Goal: Contribute content: Contribute content

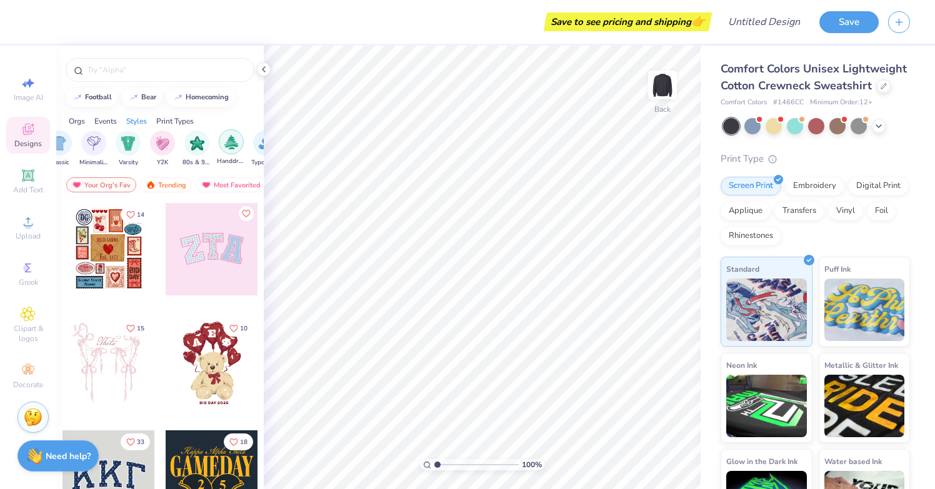
scroll to position [0, 664]
click at [104, 144] on img "filter for Minimalist" at bounding box center [103, 142] width 14 height 14
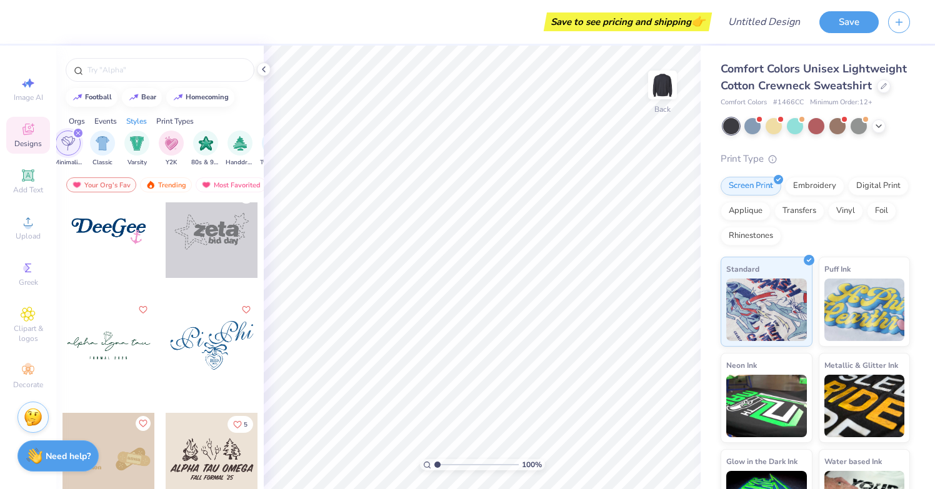
scroll to position [743, 0]
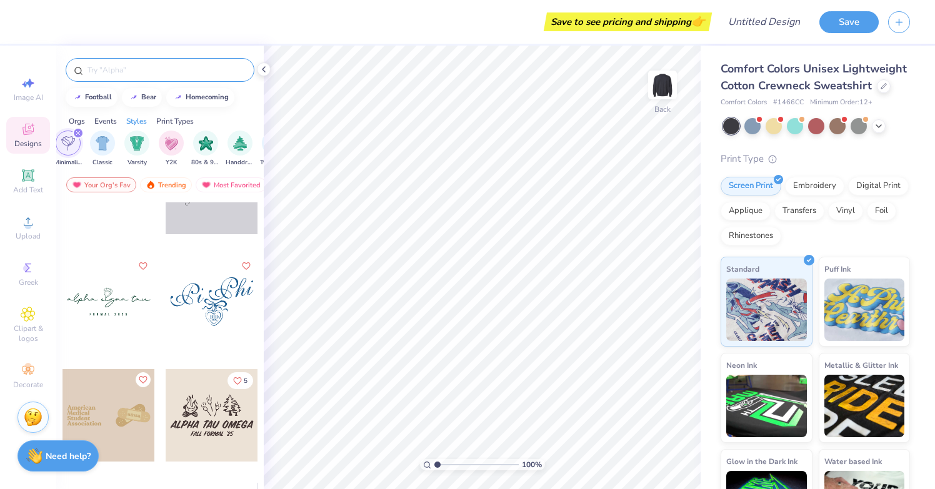
click at [172, 68] on input "text" at bounding box center [166, 70] width 160 height 12
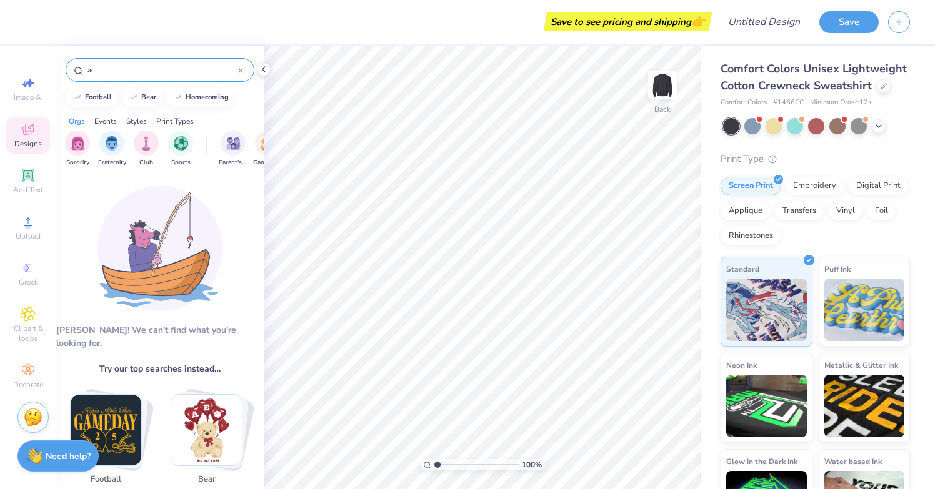
type input "a"
click at [23, 82] on icon at bounding box center [28, 83] width 15 height 15
select select "4"
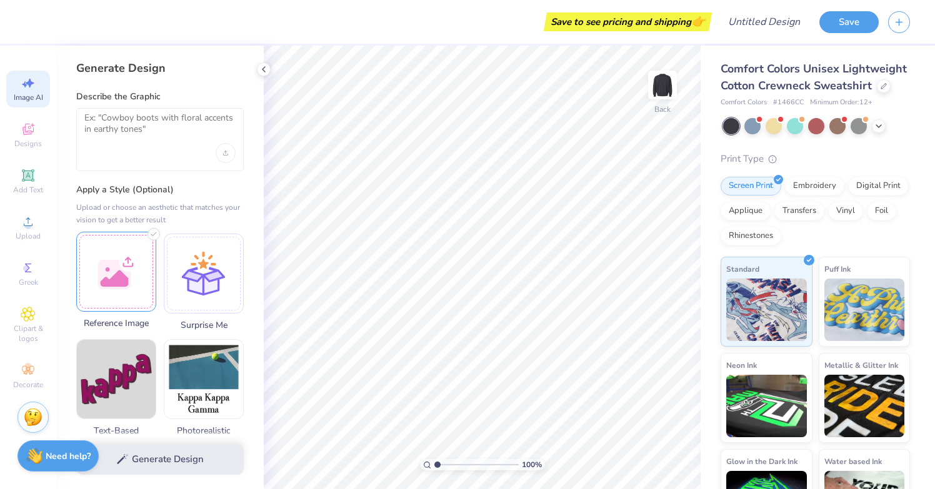
click at [119, 283] on div at bounding box center [116, 272] width 80 height 80
paste textarea "[URL][DOMAIN_NAME][DOMAIN_NAME]"
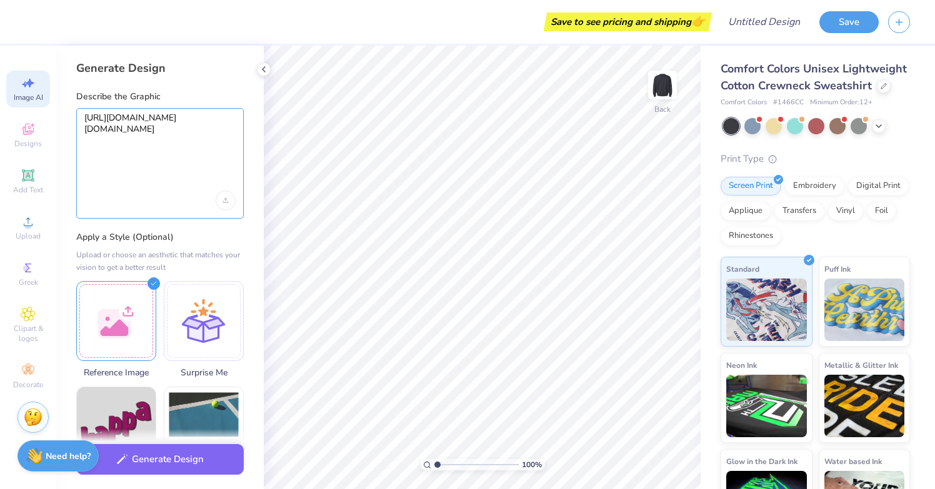
type textarea "[URL][DOMAIN_NAME][DOMAIN_NAME]"
click at [136, 171] on textarea "[URL][DOMAIN_NAME][DOMAIN_NAME]" at bounding box center [159, 151] width 151 height 79
click at [121, 176] on textarea "[URL][DOMAIN_NAME][DOMAIN_NAME]" at bounding box center [159, 151] width 151 height 79
drag, startPoint x: 101, startPoint y: 182, endPoint x: 77, endPoint y: 112, distance: 73.9
click at [77, 112] on div "[URL][DOMAIN_NAME][DOMAIN_NAME]" at bounding box center [159, 163] width 167 height 111
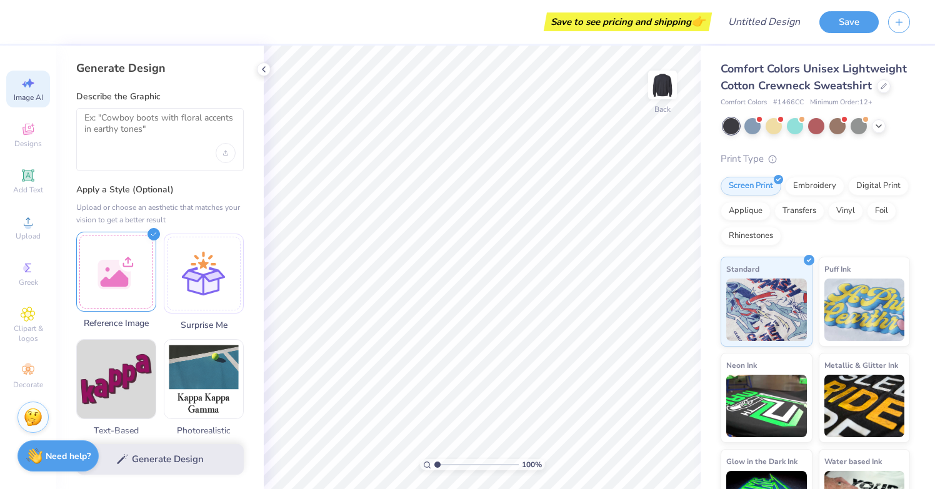
click at [112, 272] on div at bounding box center [116, 272] width 80 height 80
click at [165, 118] on textarea at bounding box center [159, 127] width 151 height 31
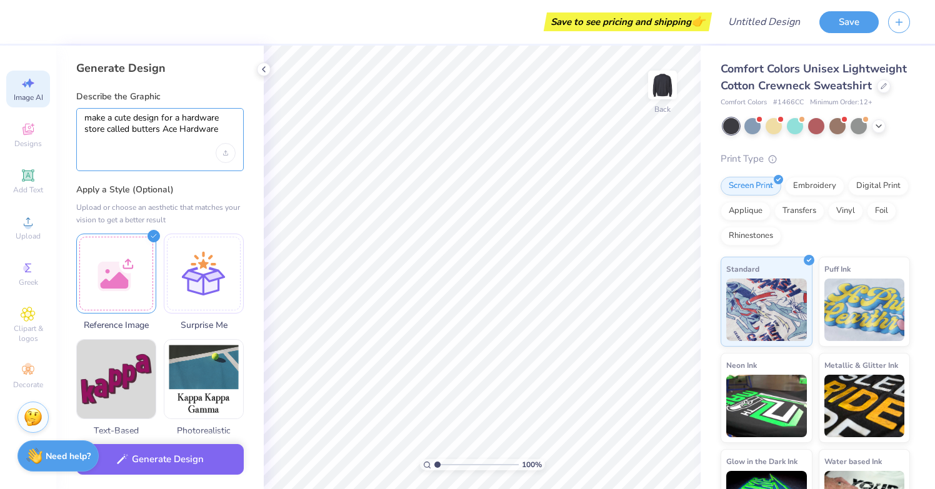
click at [137, 131] on textarea "make a cute design for a hardware store called butters Ace Hardware" at bounding box center [159, 127] width 151 height 31
click at [218, 132] on textarea "make a cute design for a hardware store called Butters Ace Hardware" at bounding box center [159, 127] width 151 height 31
type textarea "make a cute design for a hardware store called Butters Ace Hardware"
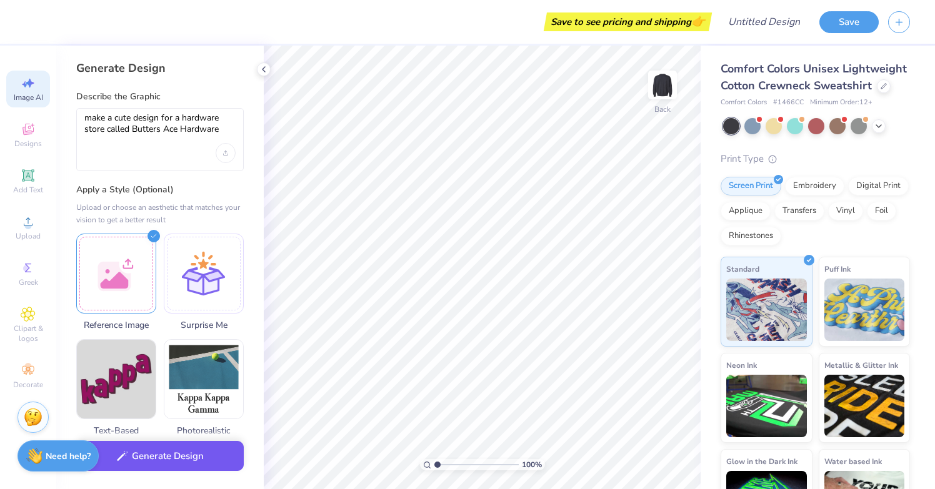
click at [159, 454] on button "Generate Design" at bounding box center [159, 456] width 167 height 31
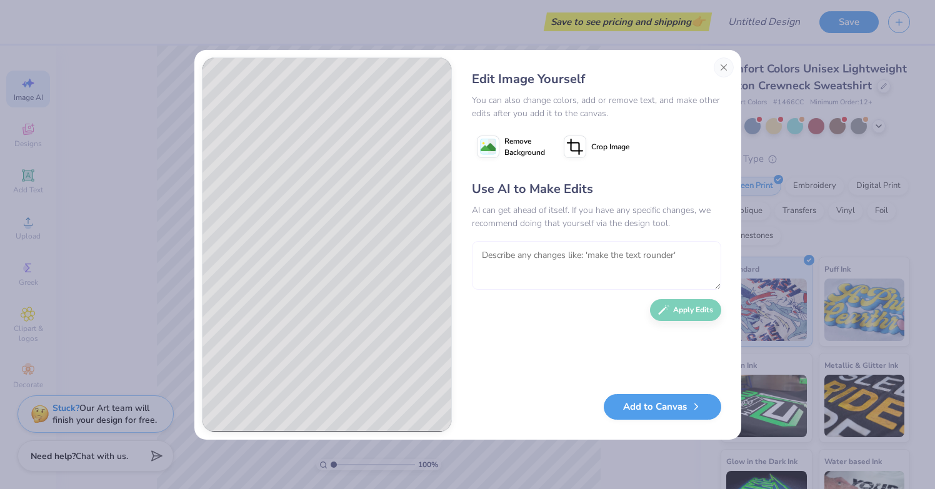
click at [535, 253] on textarea at bounding box center [596, 265] width 249 height 49
type textarea "w"
type textarea "get rid of the animal"
click at [692, 318] on button "Apply Edits" at bounding box center [685, 307] width 71 height 22
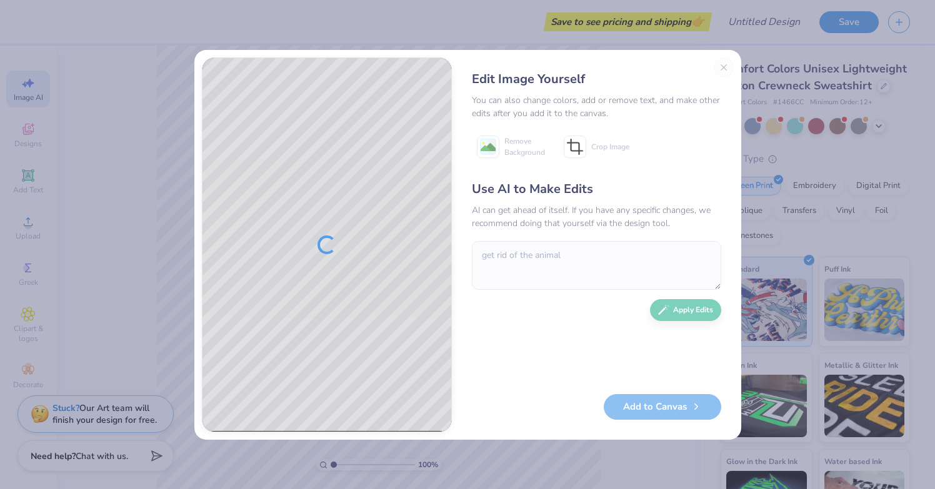
click at [728, 71] on div "Edit Image Yourself You can also change colors, add or remove text, and make ot…" at bounding box center [596, 244] width 274 height 375
click at [720, 65] on div "Edit Image Yourself You can also change colors, add or remove text, and make ot…" at bounding box center [596, 244] width 274 height 375
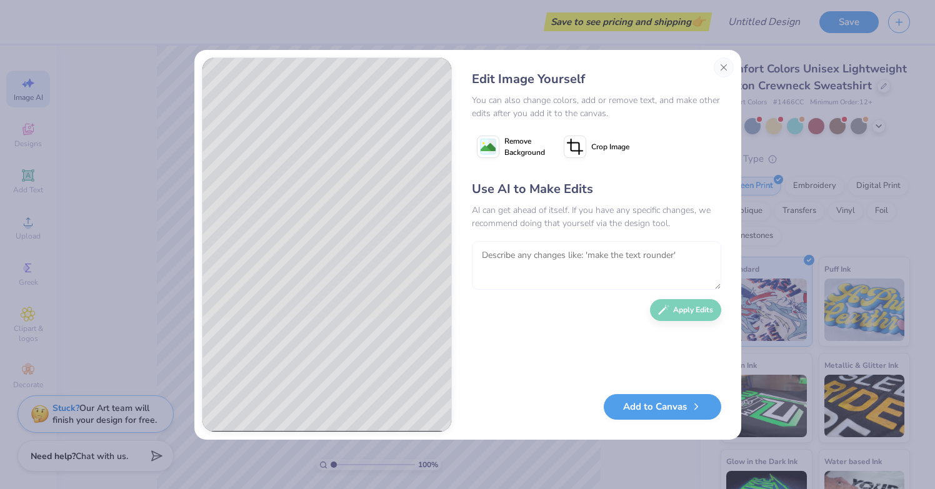
click at [620, 257] on textarea at bounding box center [596, 265] width 249 height 49
type textarea "Add some colors and "butters ace hardware est.2022""
click at [703, 309] on button "Apply Edits" at bounding box center [685, 307] width 71 height 22
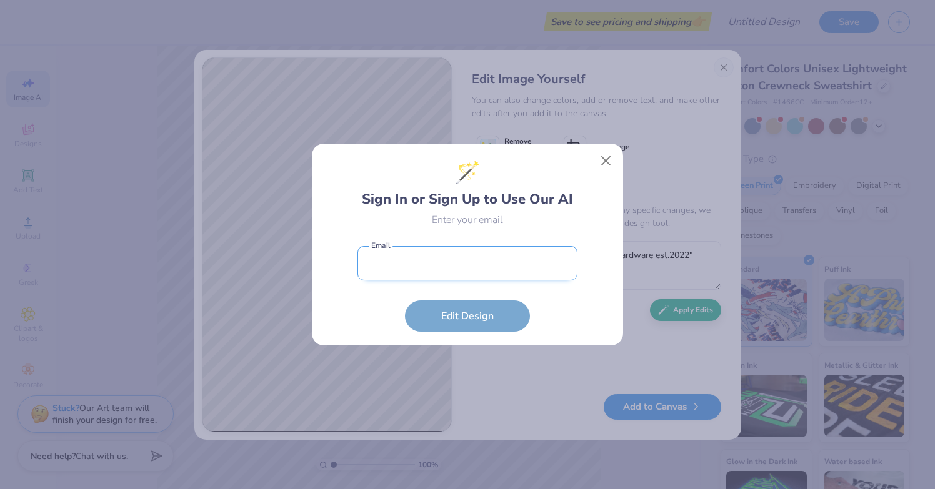
click at [535, 262] on input "email" at bounding box center [467, 263] width 220 height 34
type input "[EMAIL_ADDRESS][DOMAIN_NAME]"
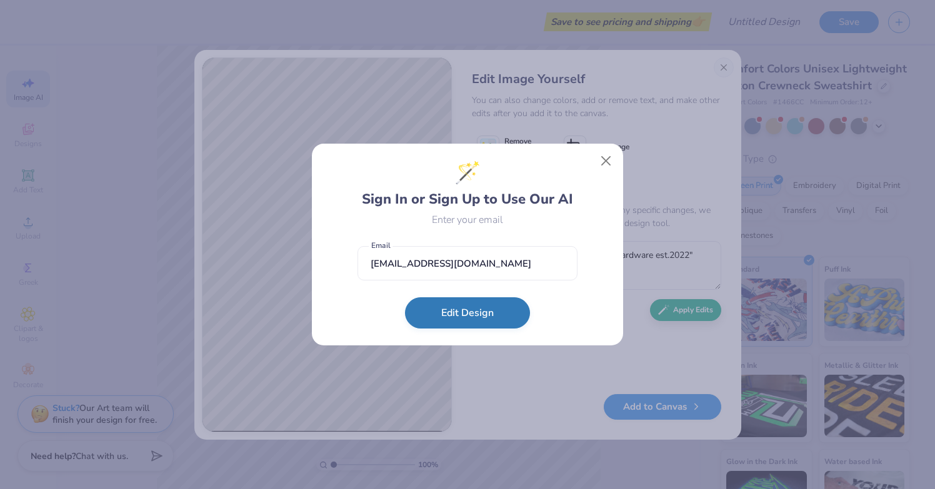
click at [521, 314] on button "Edit Design" at bounding box center [467, 312] width 125 height 31
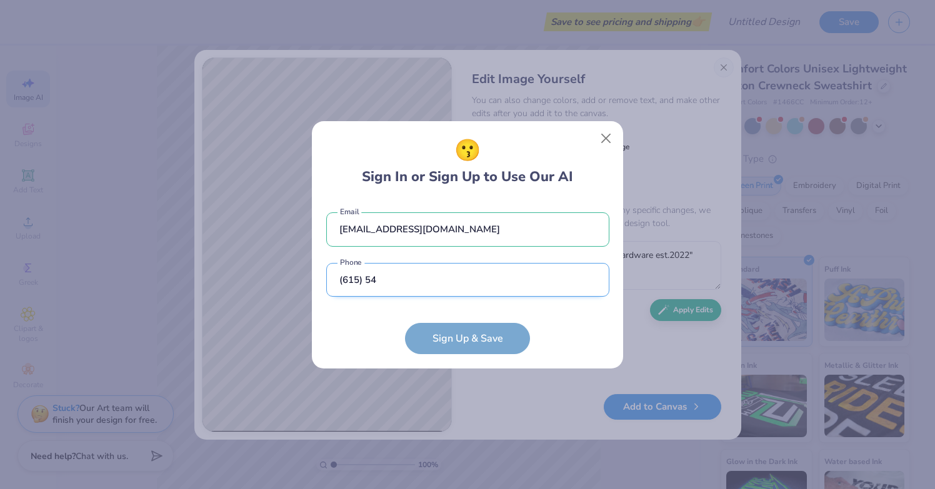
type input "(615) 545"
type input "[PHONE_NUMBER]"
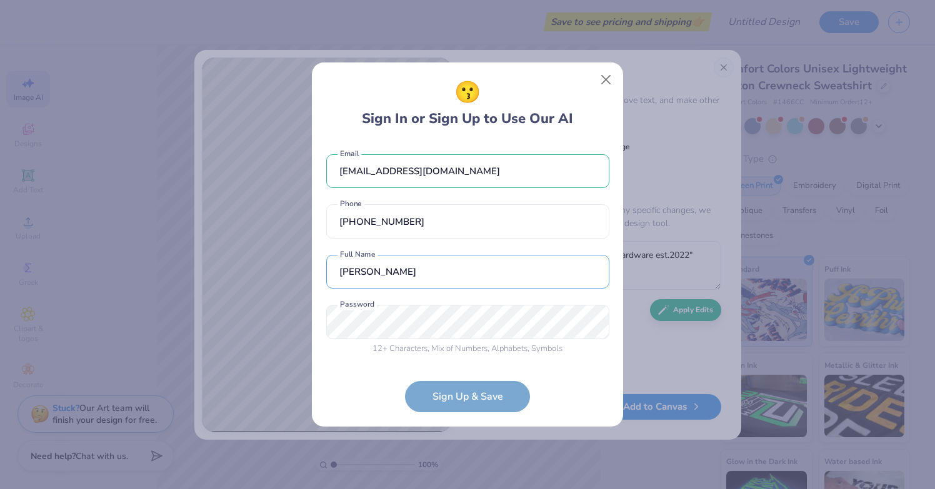
type input "[PERSON_NAME]"
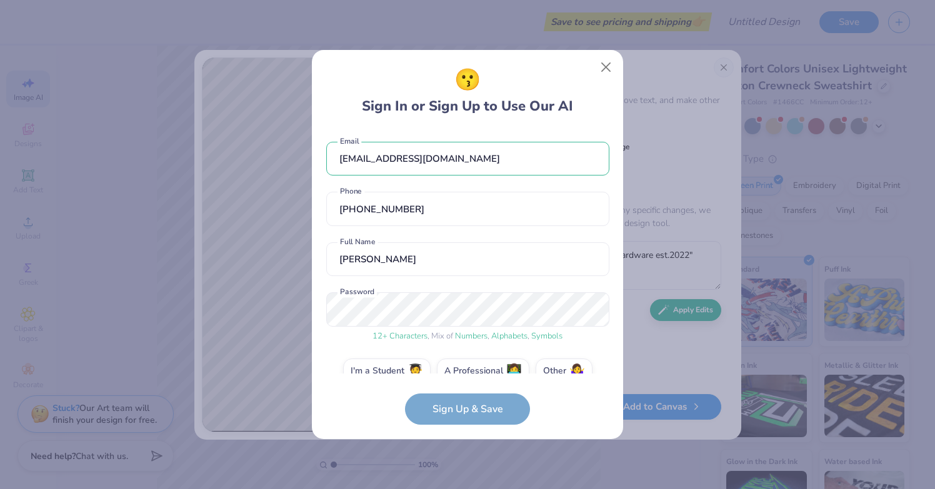
scroll to position [22, 0]
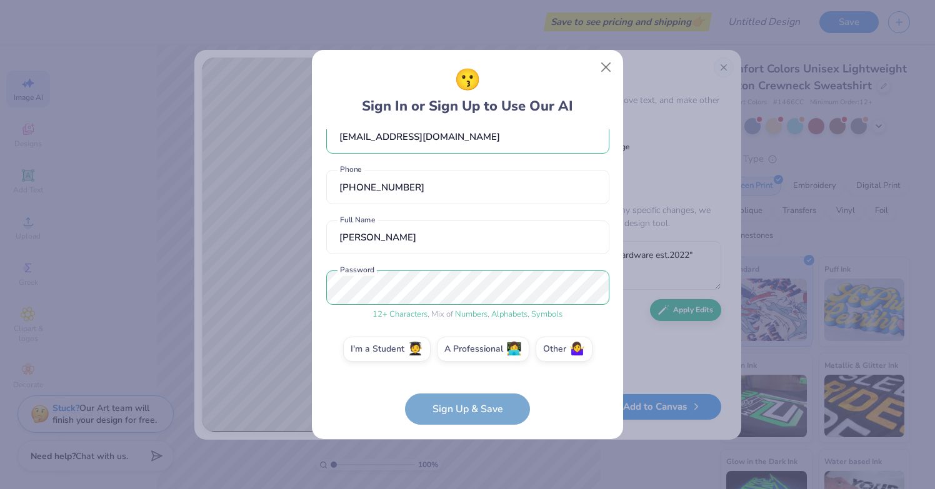
click at [470, 415] on form "[EMAIL_ADDRESS][DOMAIN_NAME] Email [PHONE_NUMBER] Phone [PERSON_NAME] Full Name…" at bounding box center [467, 277] width 283 height 296
click at [499, 349] on label "A Professional 👩‍💻" at bounding box center [483, 347] width 92 height 25
click at [472, 370] on input "A Professional 👩‍💻" at bounding box center [468, 374] width 8 height 8
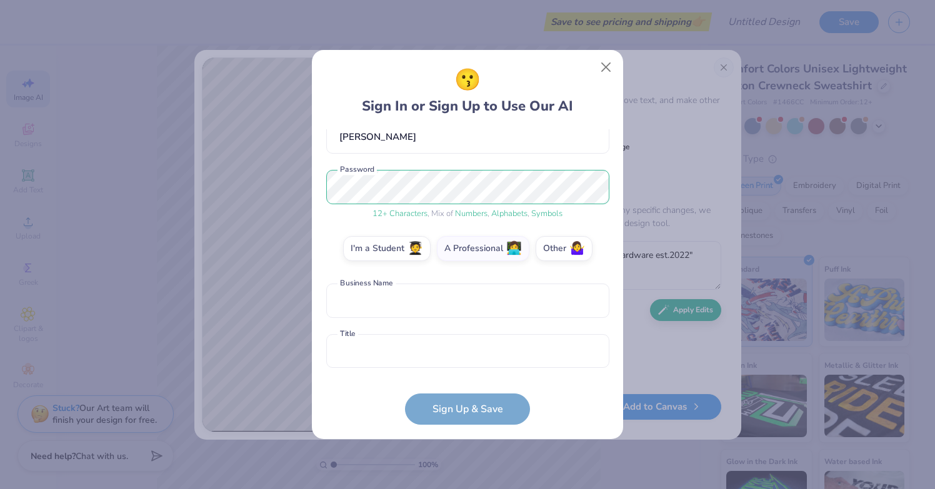
click at [489, 410] on form "[EMAIL_ADDRESS][DOMAIN_NAME] Email [PHONE_NUMBER] Phone [PERSON_NAME] Full Name…" at bounding box center [467, 277] width 283 height 296
click at [561, 246] on label "Other 🤷‍♀️" at bounding box center [563, 246] width 57 height 25
click at [472, 370] on input "Other 🤷‍♀️" at bounding box center [468, 374] width 8 height 8
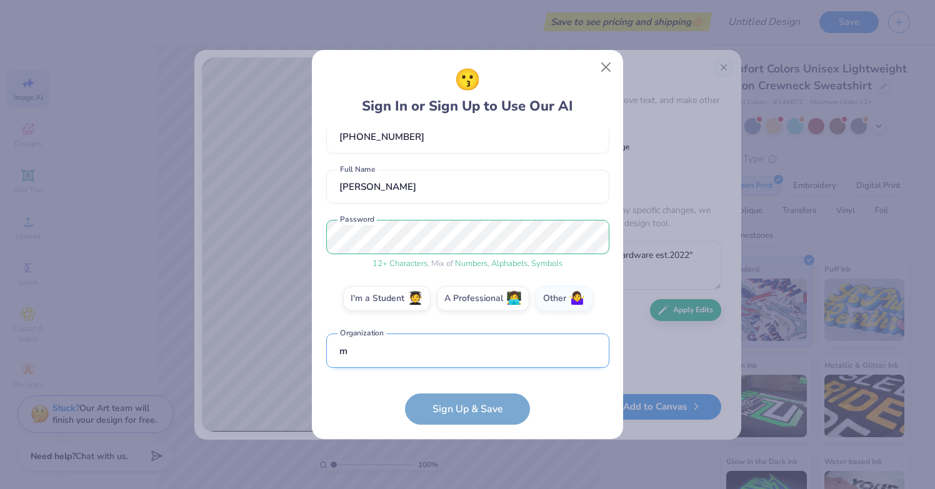
scroll to position [147, 0]
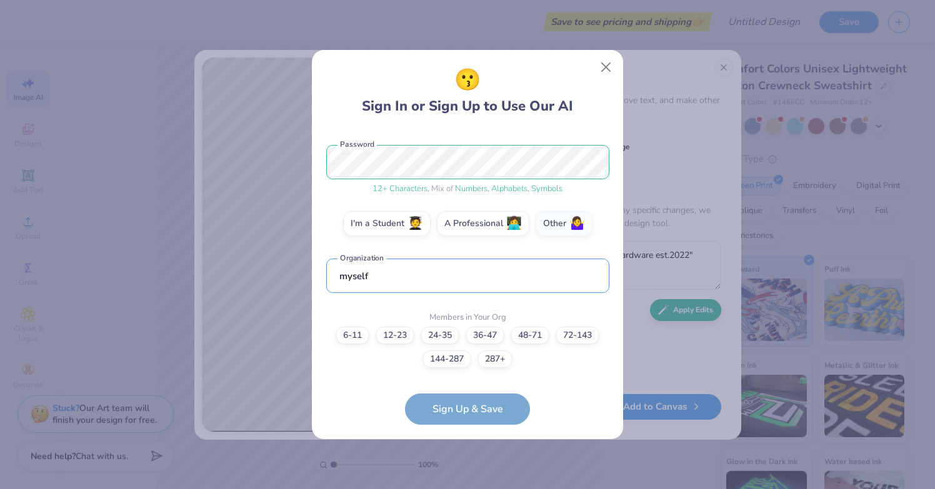
type input "myself"
click at [474, 407] on form "[EMAIL_ADDRESS][DOMAIN_NAME] Email [PHONE_NUMBER] Phone [PERSON_NAME] Full Name…" at bounding box center [467, 277] width 283 height 296
click at [360, 336] on label "6-11" at bounding box center [352, 333] width 34 height 17
click at [464, 489] on input "6-11" at bounding box center [468, 495] width 8 height 8
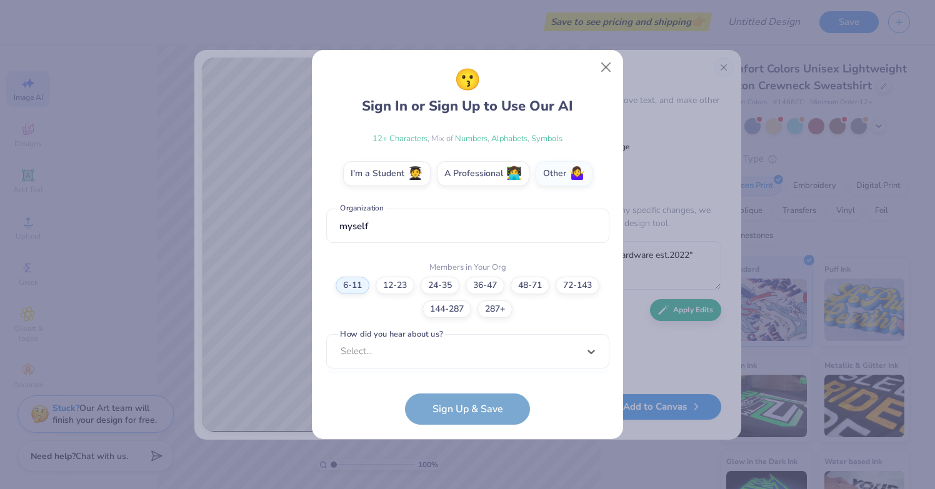
click at [463, 359] on div "option Pinterest focused, 1 of 15. 15 results available. Use Up and Down to cho…" at bounding box center [467, 448] width 283 height 228
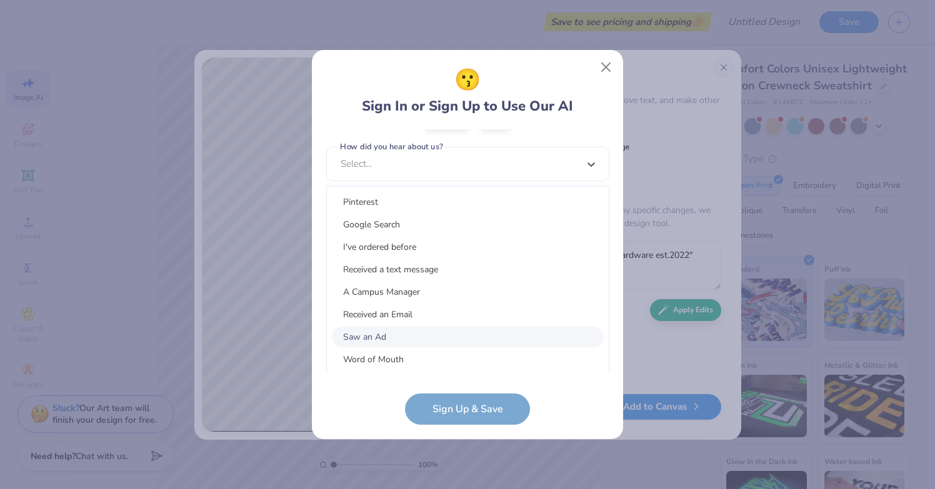
click at [453, 335] on div "Saw an Ad" at bounding box center [468, 337] width 272 height 21
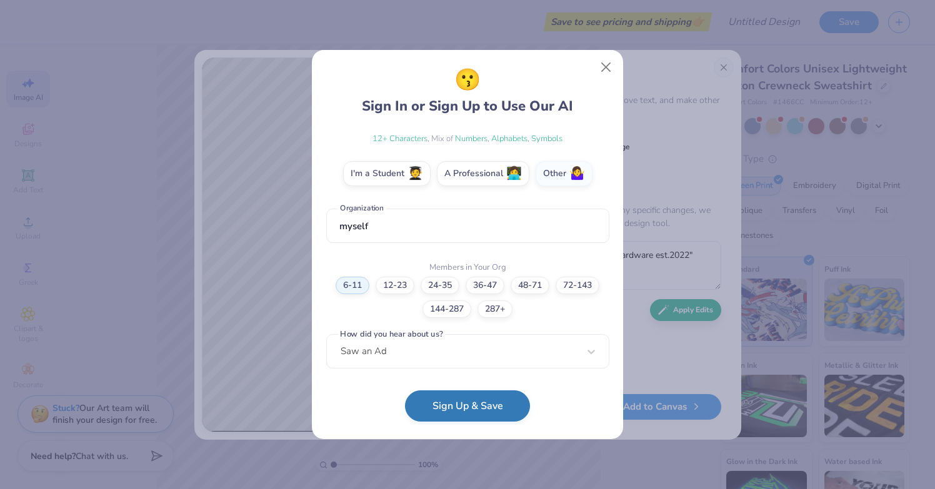
click at [455, 406] on button "Sign Up & Save" at bounding box center [467, 405] width 125 height 31
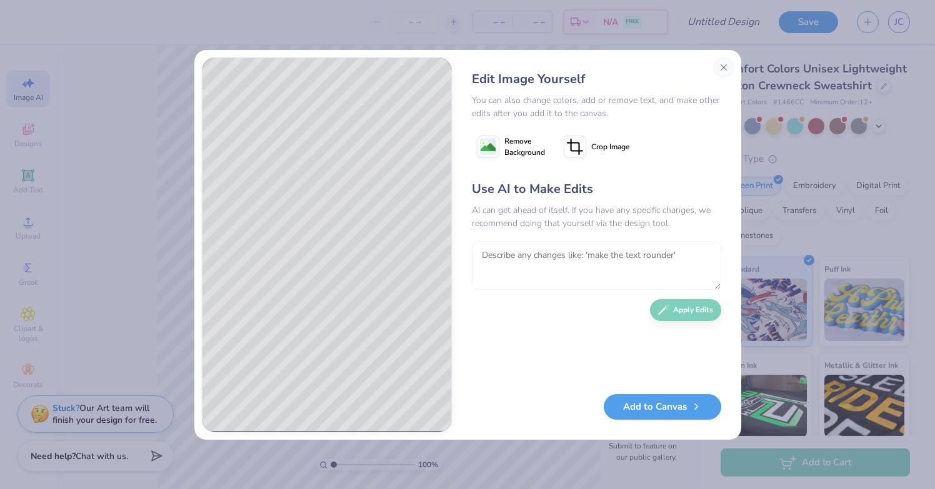
click at [608, 277] on textarea at bounding box center [596, 265] width 249 height 49
type textarea "make it all pink and pale yellow"
click at [717, 314] on button "Apply Edits" at bounding box center [685, 307] width 71 height 22
click at [673, 409] on button "Add to Canvas" at bounding box center [662, 404] width 117 height 26
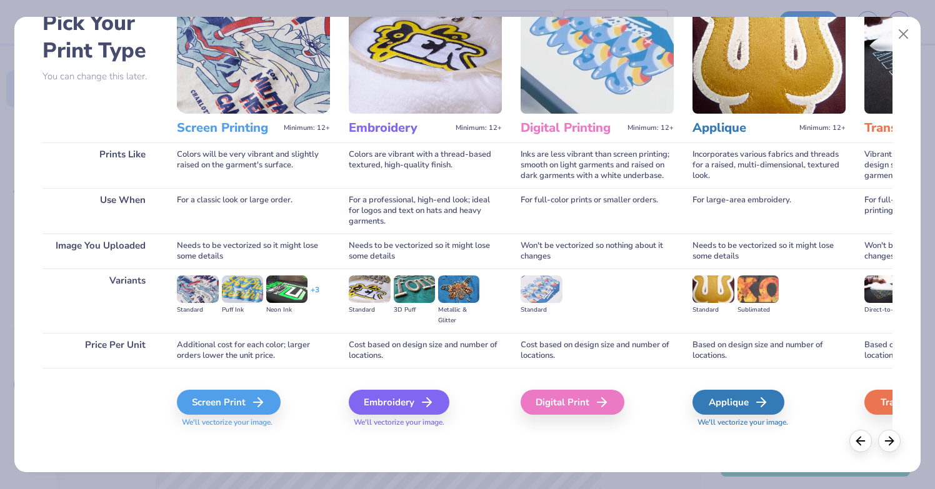
scroll to position [71, 0]
click at [394, 405] on div "Embroidery" at bounding box center [400, 402] width 101 height 25
click at [424, 399] on icon at bounding box center [430, 402] width 15 height 15
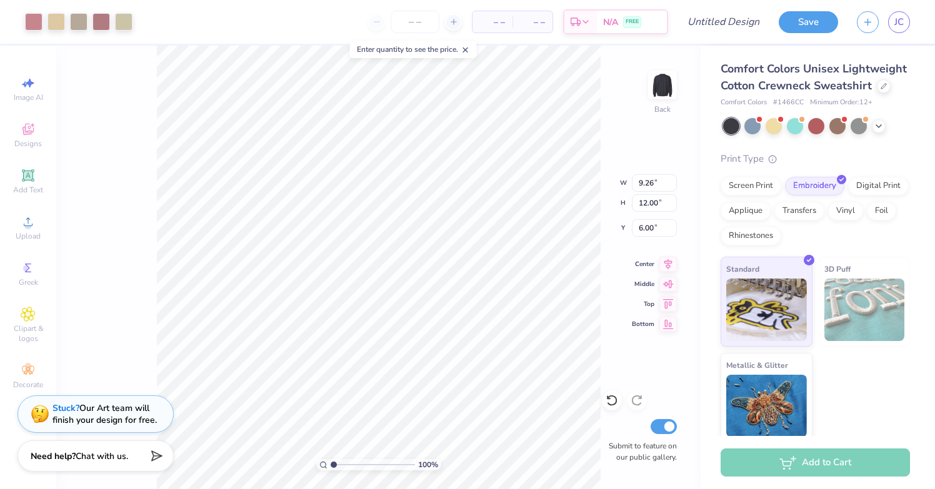
type input "3.27"
type input "6.00"
type input "9.25"
type input "11.98"
type input "6.04"
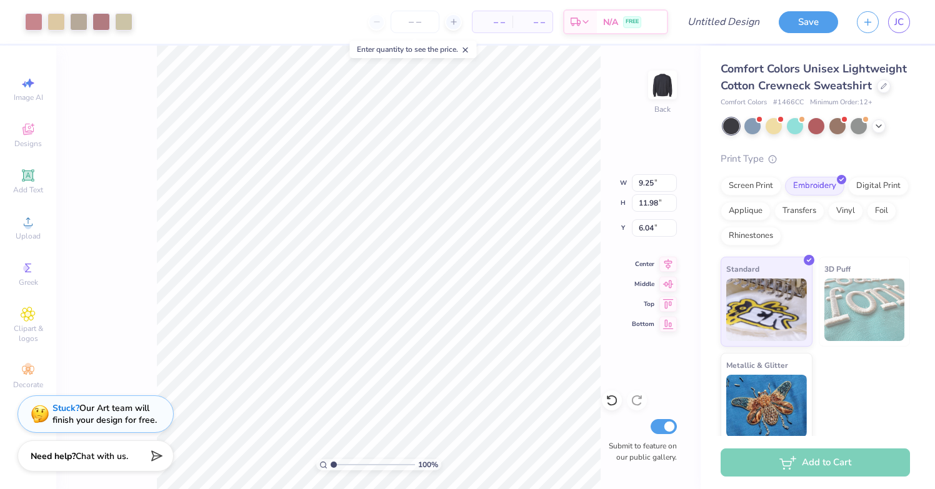
type input "9.26"
type input "12.00"
type input "6.00"
click at [775, 126] on div at bounding box center [773, 125] width 16 height 16
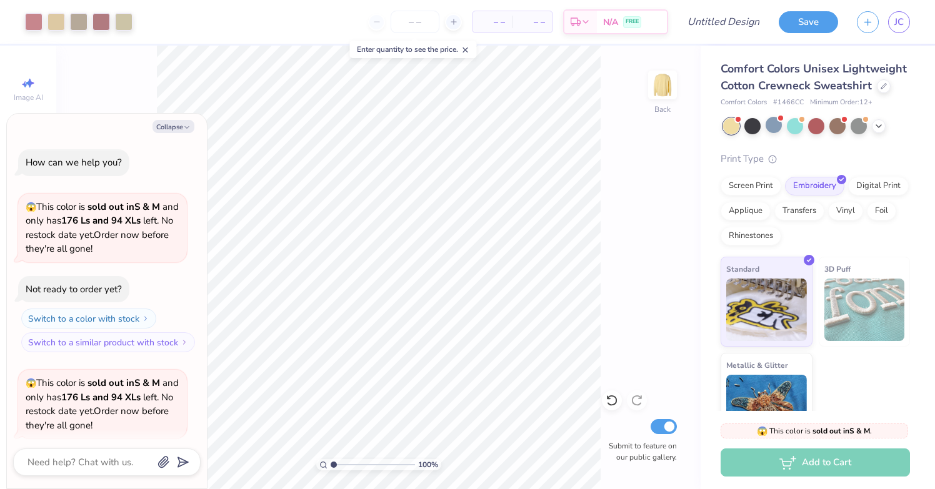
scroll to position [93, 0]
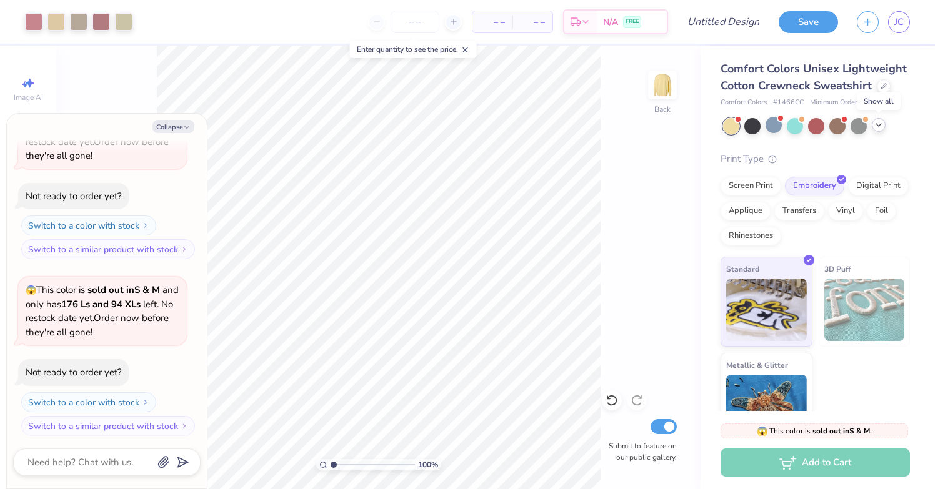
click at [878, 124] on icon at bounding box center [878, 125] width 10 height 10
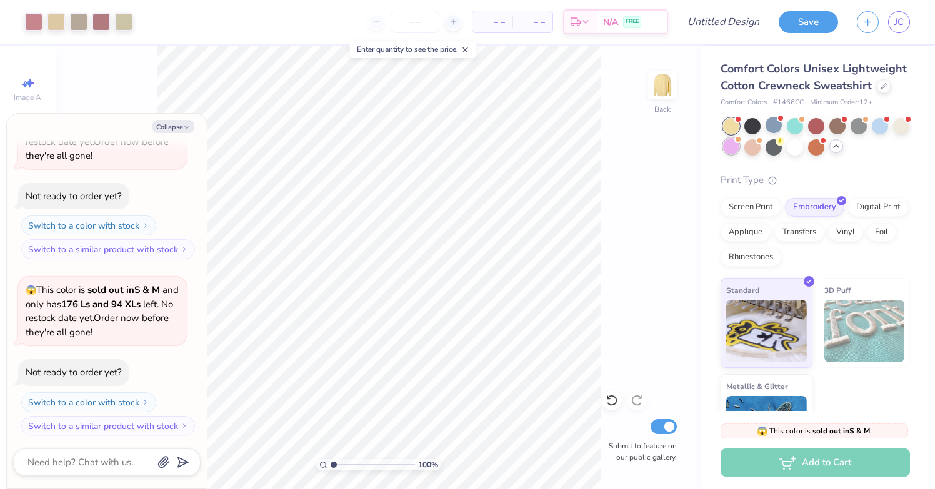
click at [734, 144] on div at bounding box center [731, 146] width 16 height 16
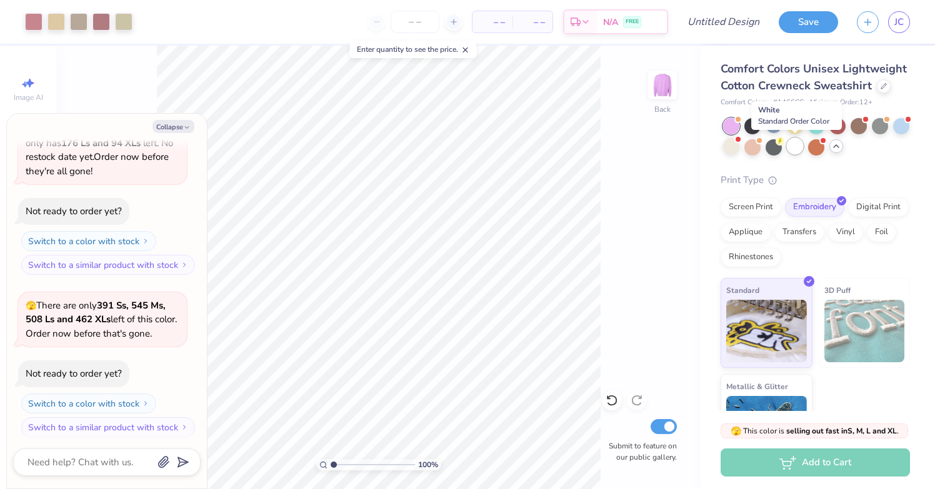
click at [799, 147] on div at bounding box center [795, 146] width 16 height 16
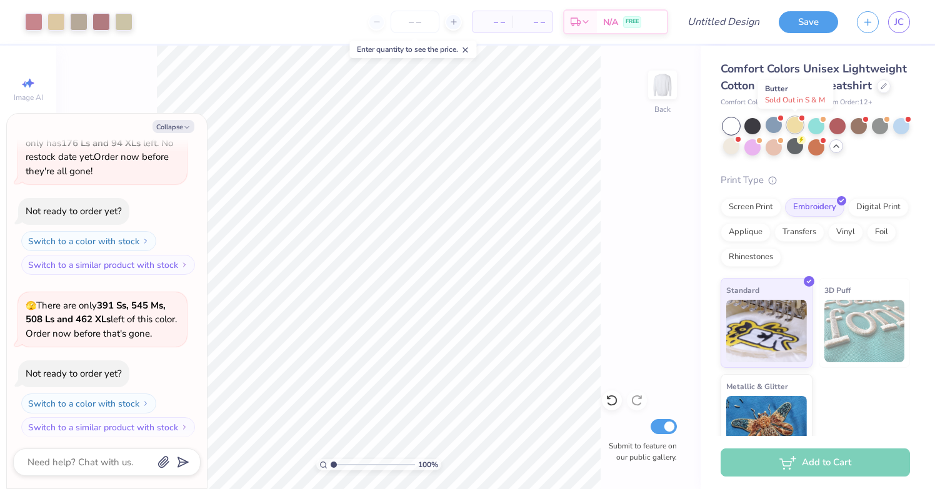
click at [798, 122] on div at bounding box center [795, 125] width 16 height 16
type textarea "x"
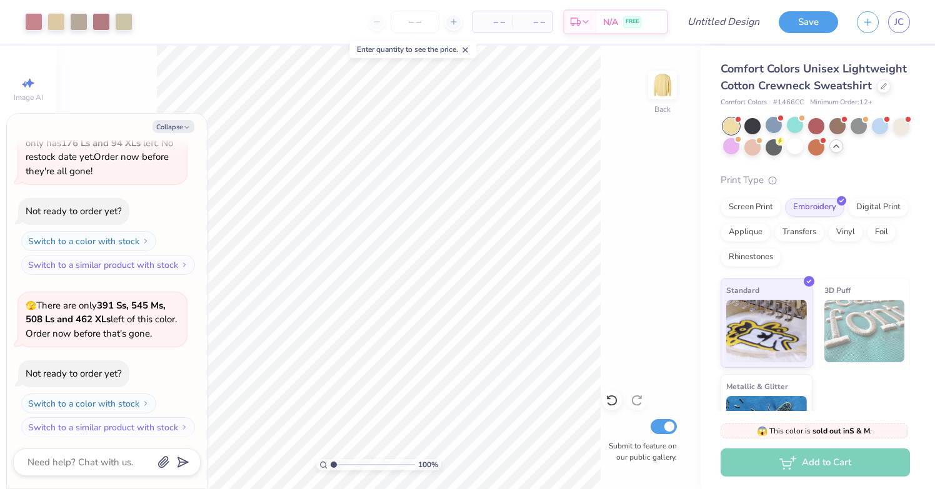
scroll to position [429, 0]
